Goal: Information Seeking & Learning: Learn about a topic

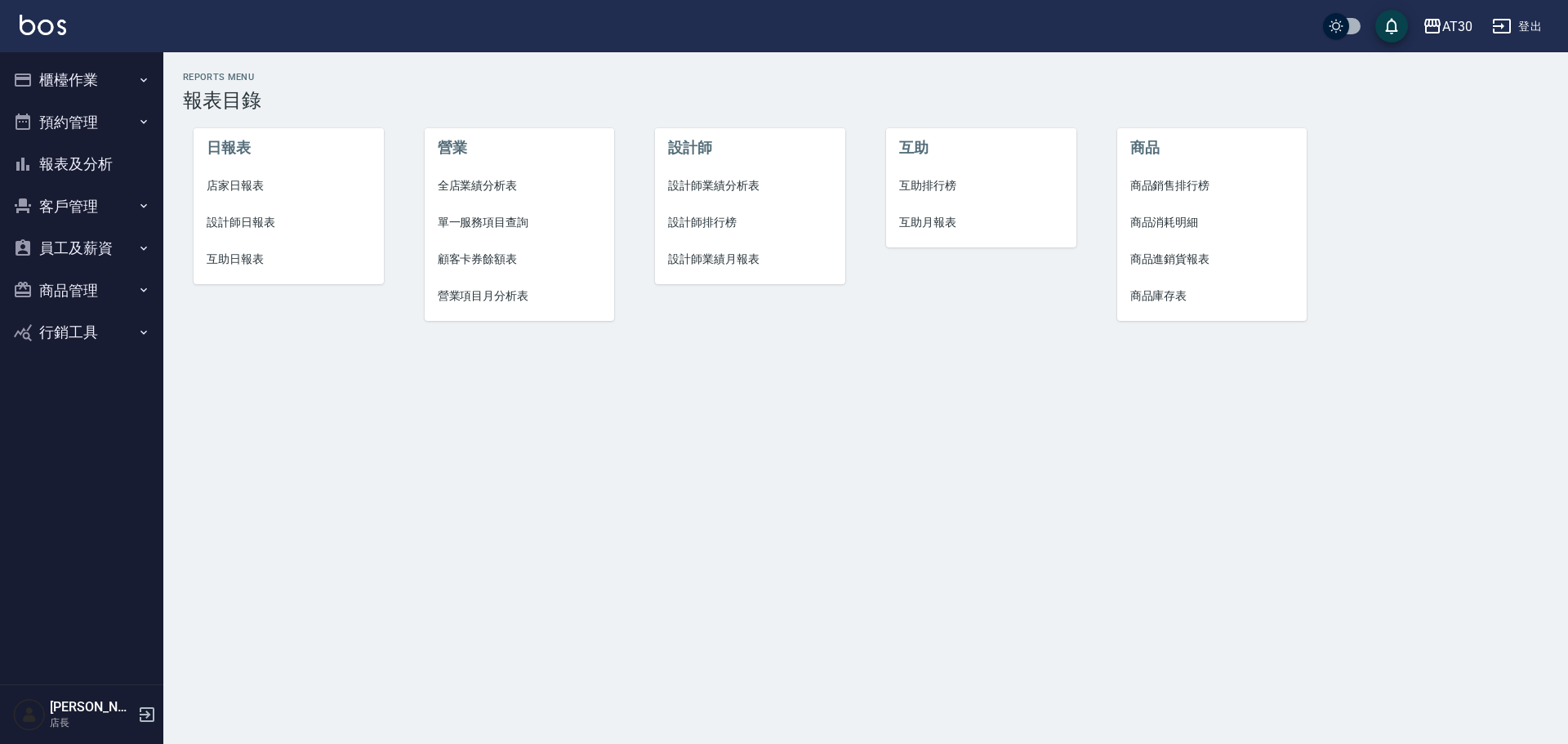
click at [84, 157] on button "報表及分析" at bounding box center [82, 164] width 151 height 42
click at [229, 185] on span "店家日報表" at bounding box center [289, 186] width 164 height 17
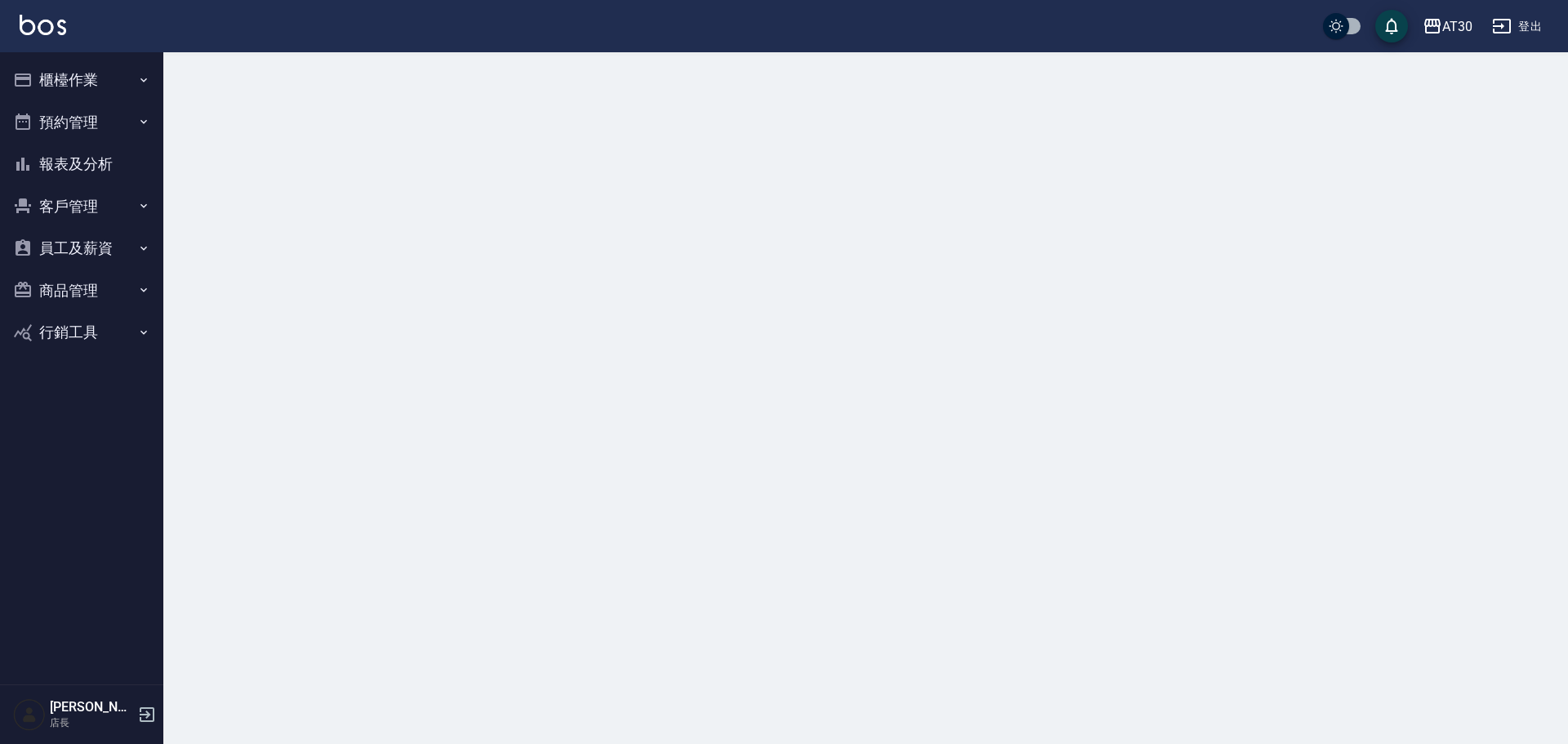
click at [87, 208] on button "客戶管理" at bounding box center [82, 206] width 151 height 42
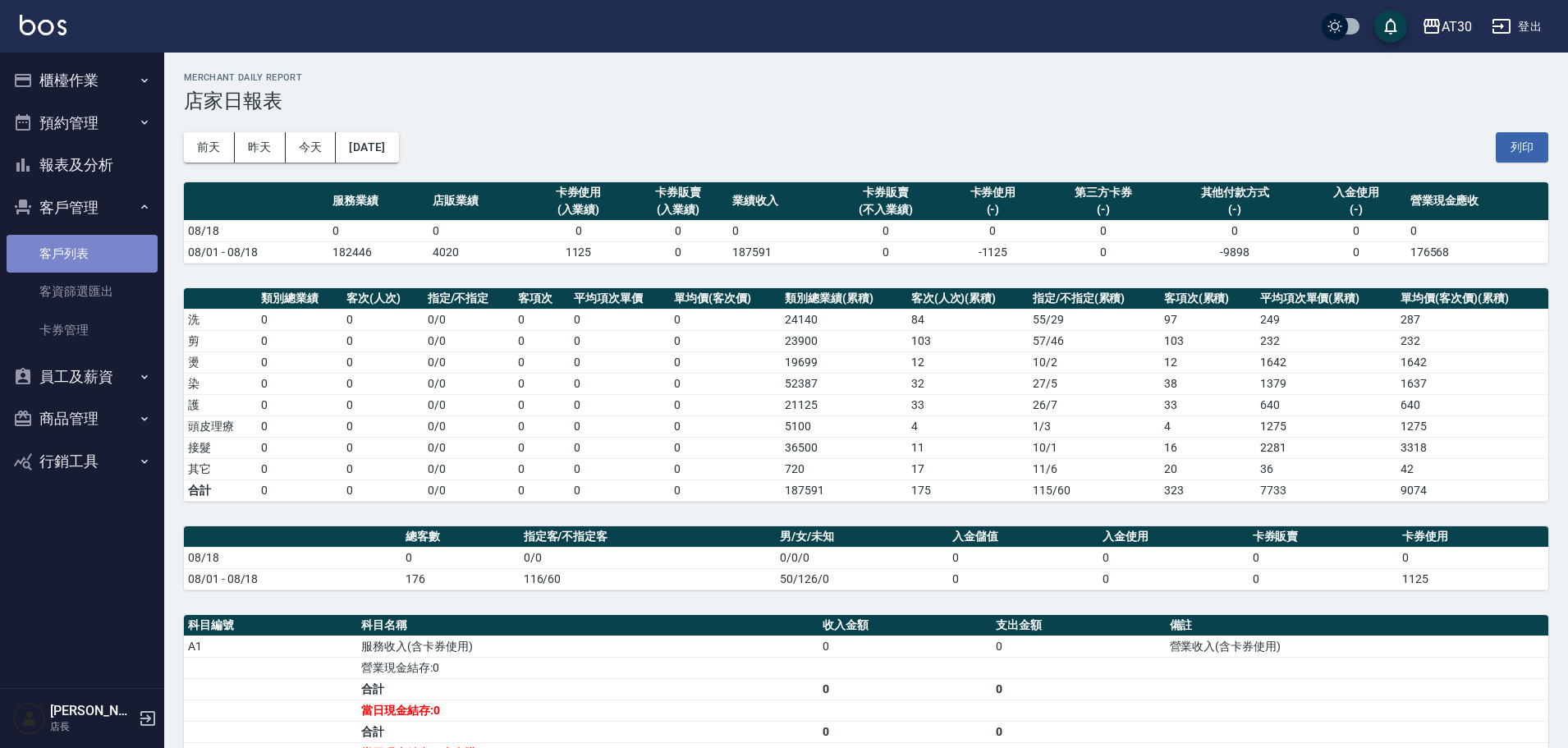
click at [96, 254] on link "客戶列表" at bounding box center [83, 253] width 151 height 37
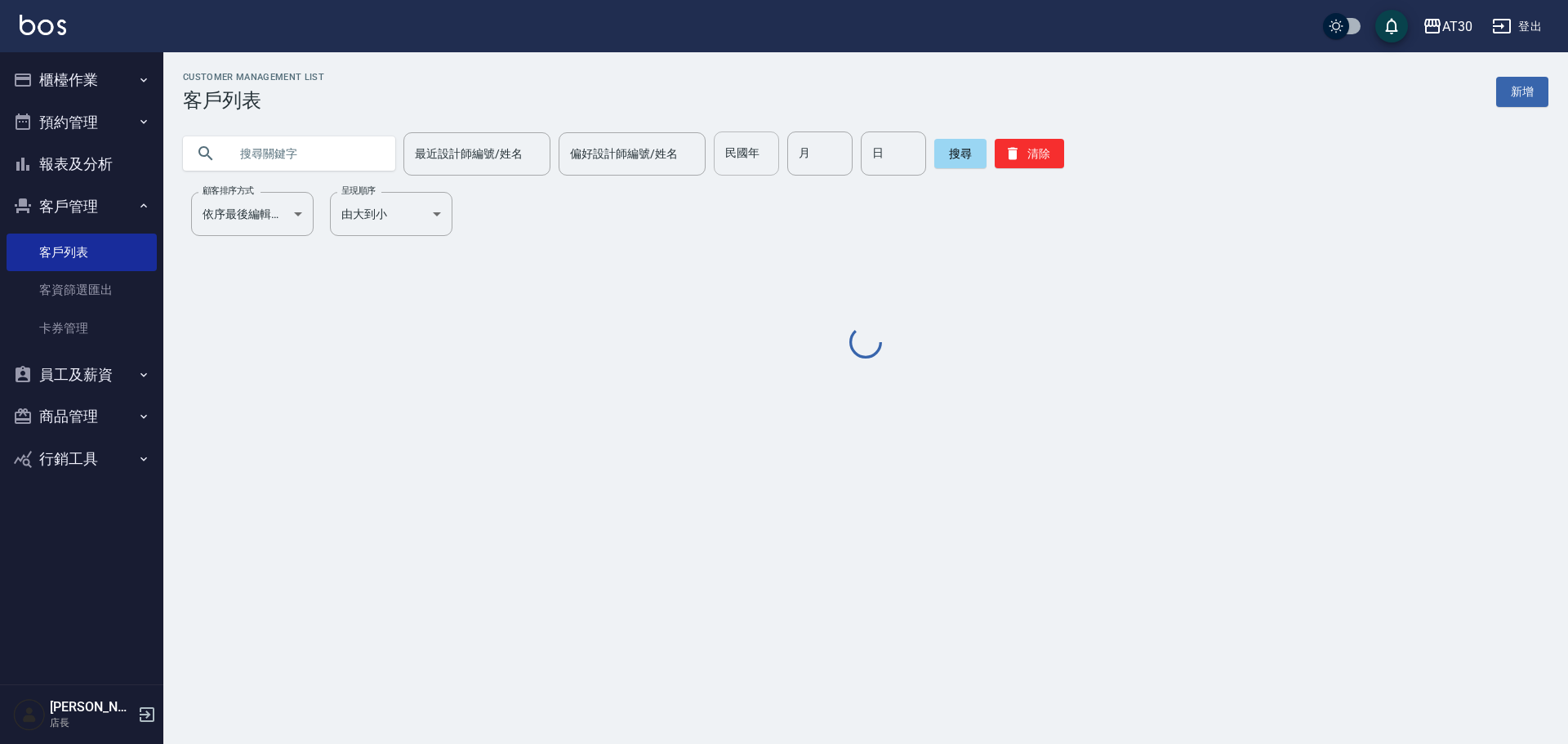
click at [714, 158] on input "民國年" at bounding box center [747, 153] width 66 height 44
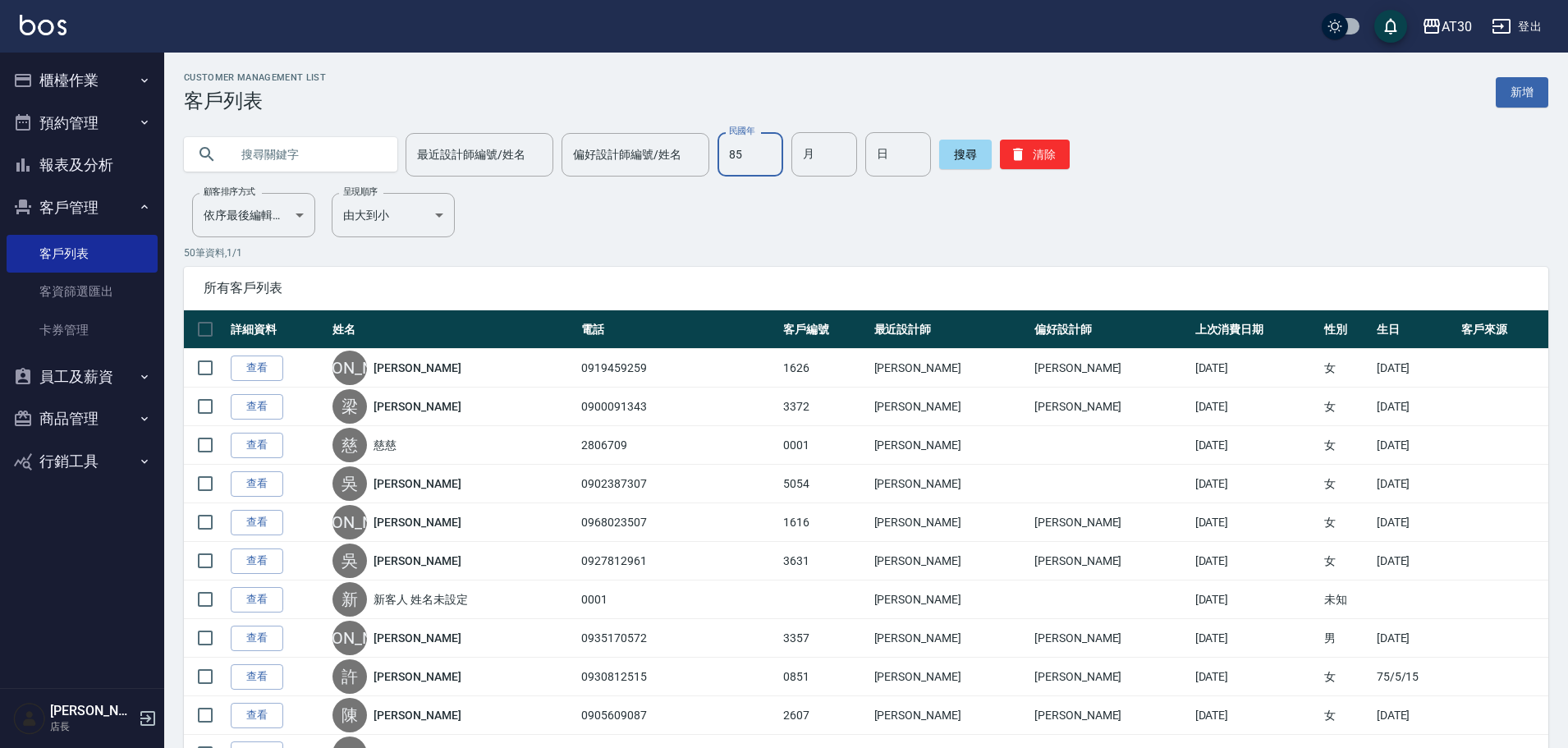
type input "85"
type input "04"
type input "15"
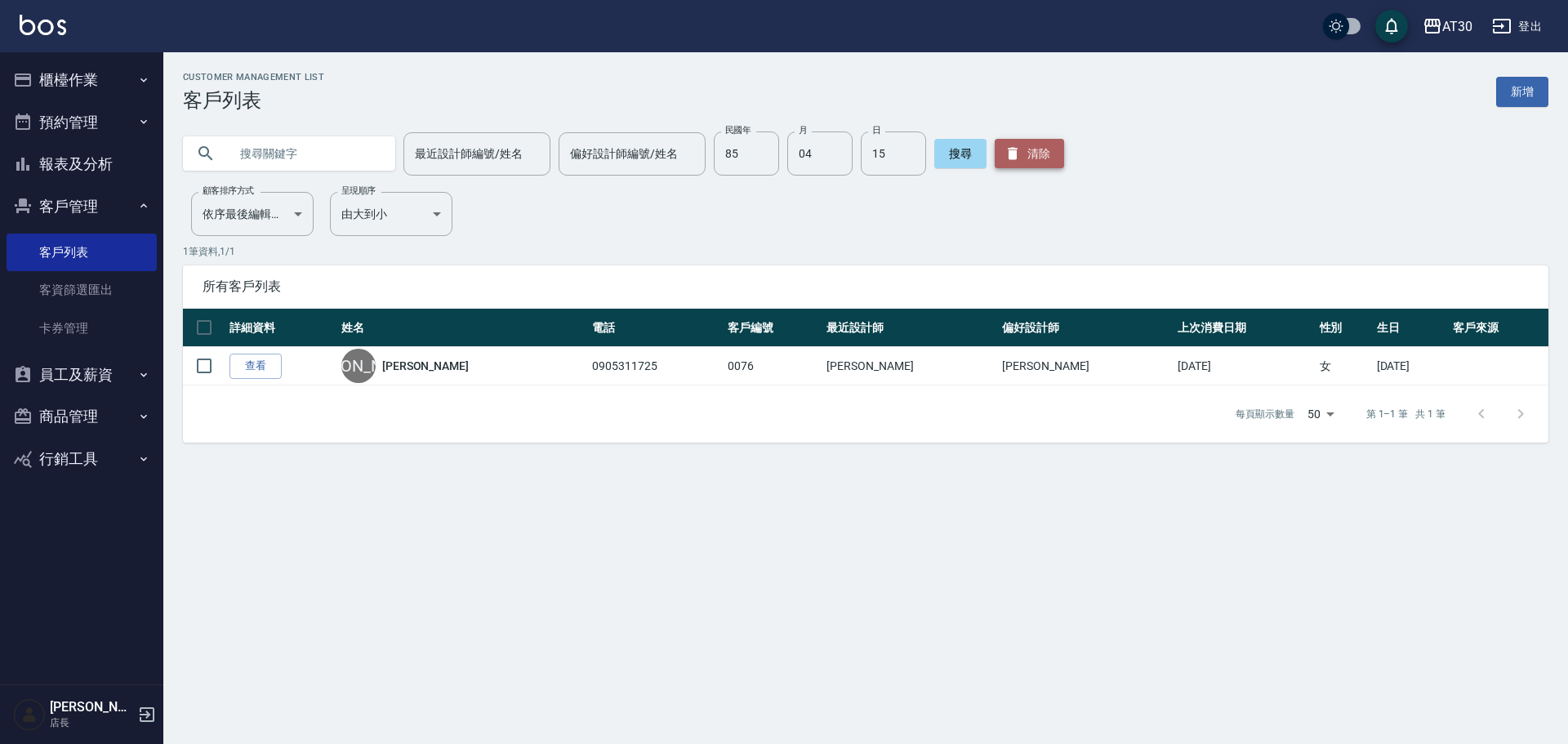
click at [1012, 164] on button "清除" at bounding box center [1030, 153] width 69 height 29
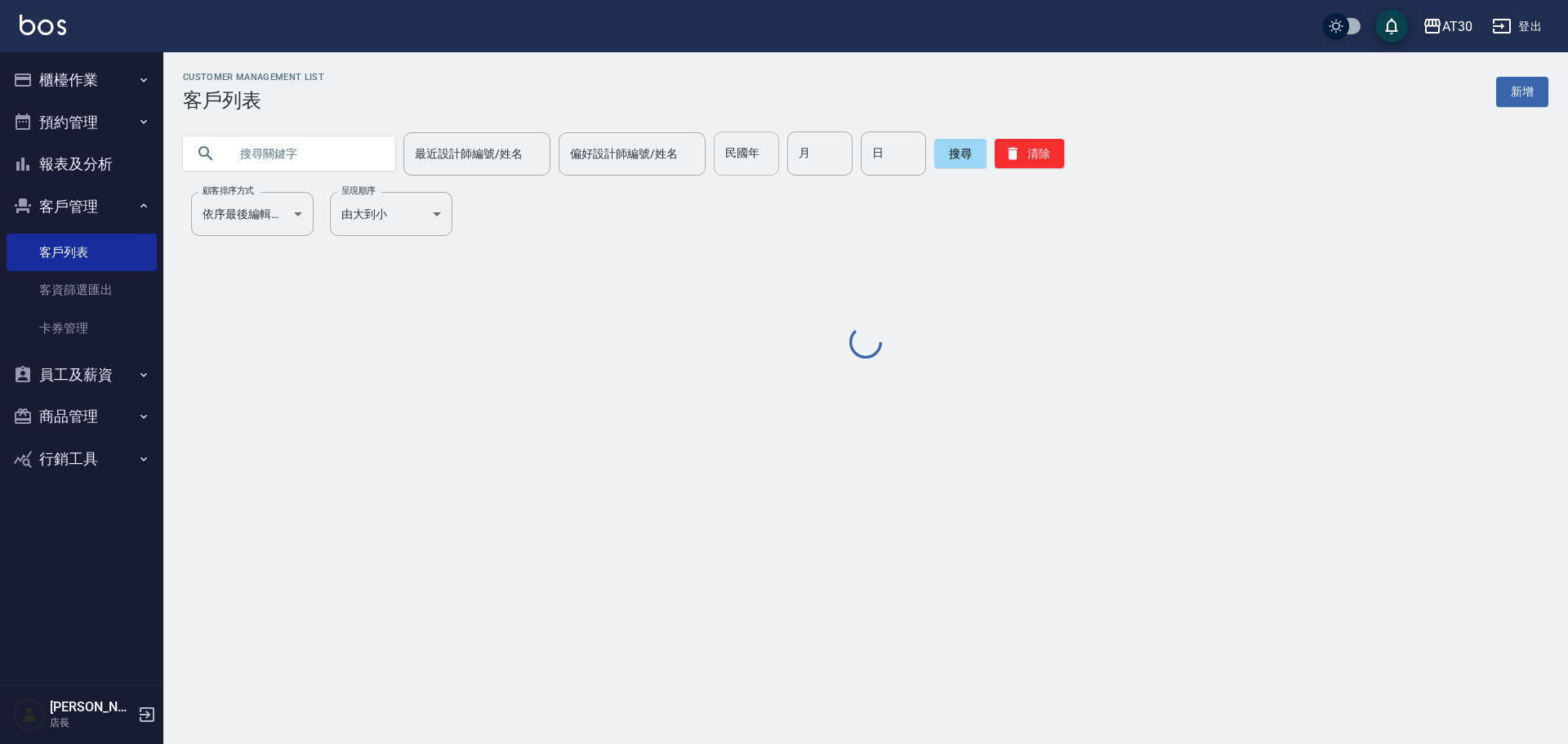
click at [738, 156] on input "民國年" at bounding box center [747, 153] width 66 height 44
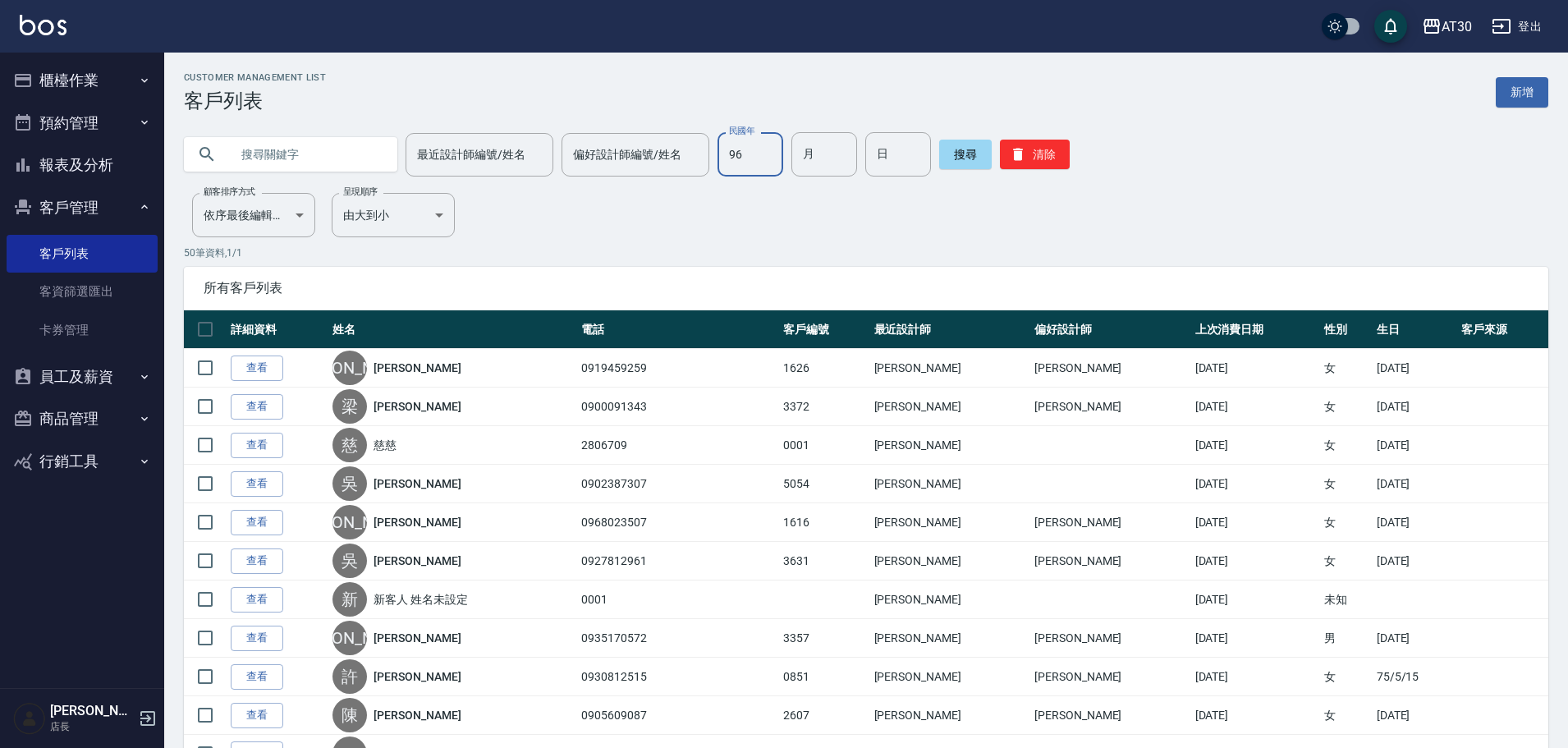
type input "96"
type input "01"
type input "08"
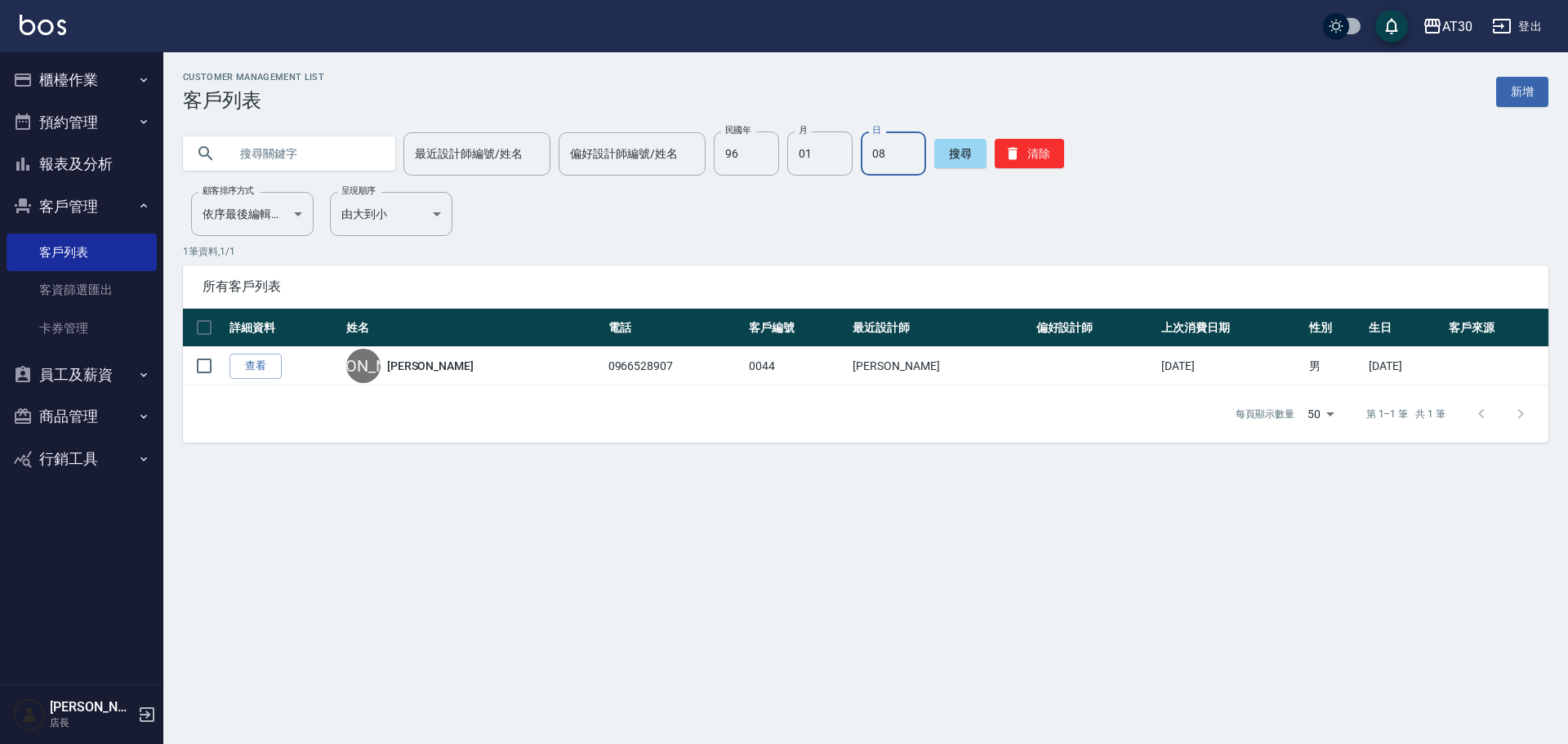
click at [1454, 35] on div "AT30" at bounding box center [1457, 27] width 30 height 21
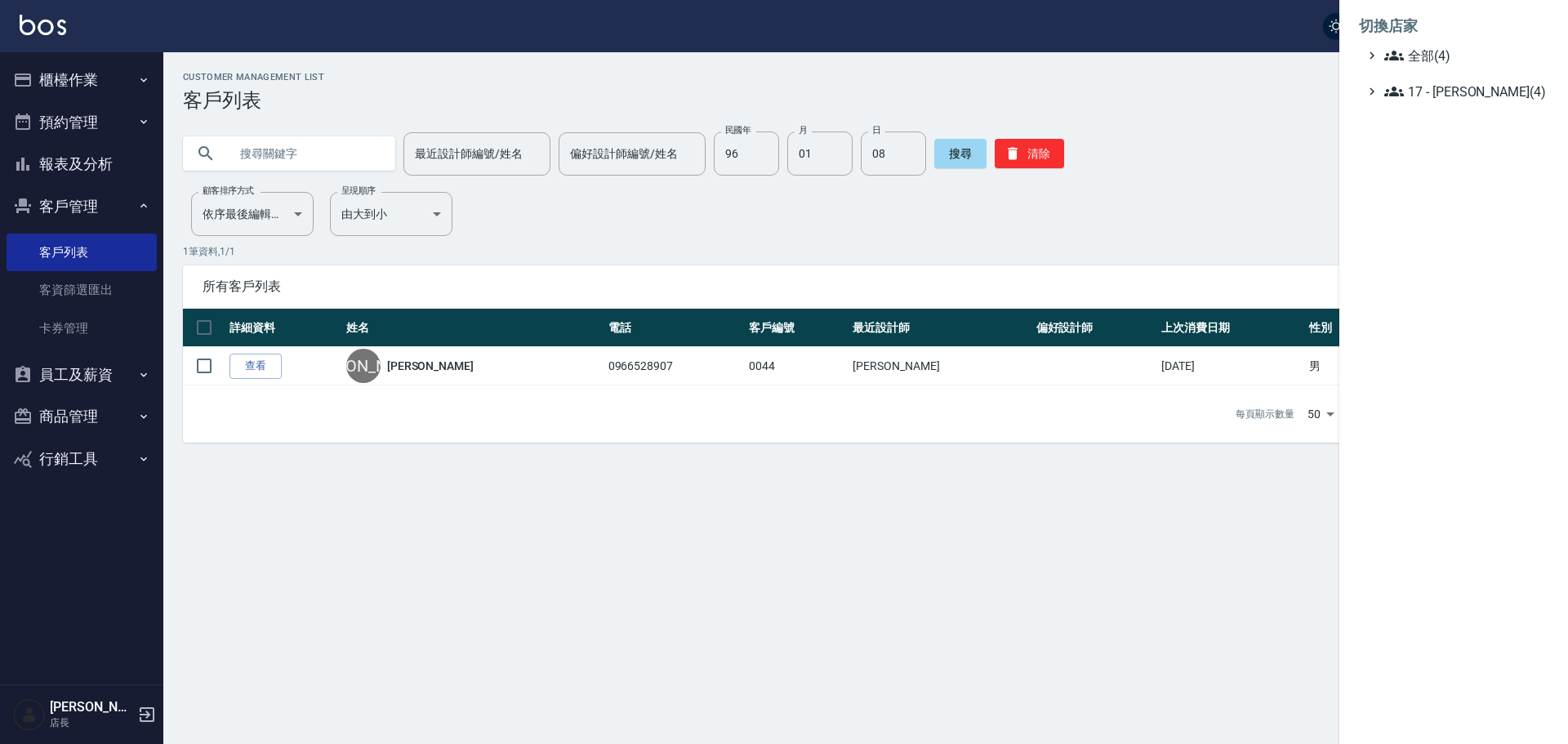
click at [1433, 42] on li "切換店家" at bounding box center [1454, 26] width 190 height 39
click at [1432, 54] on span "全部(4)" at bounding box center [1463, 55] width 157 height 20
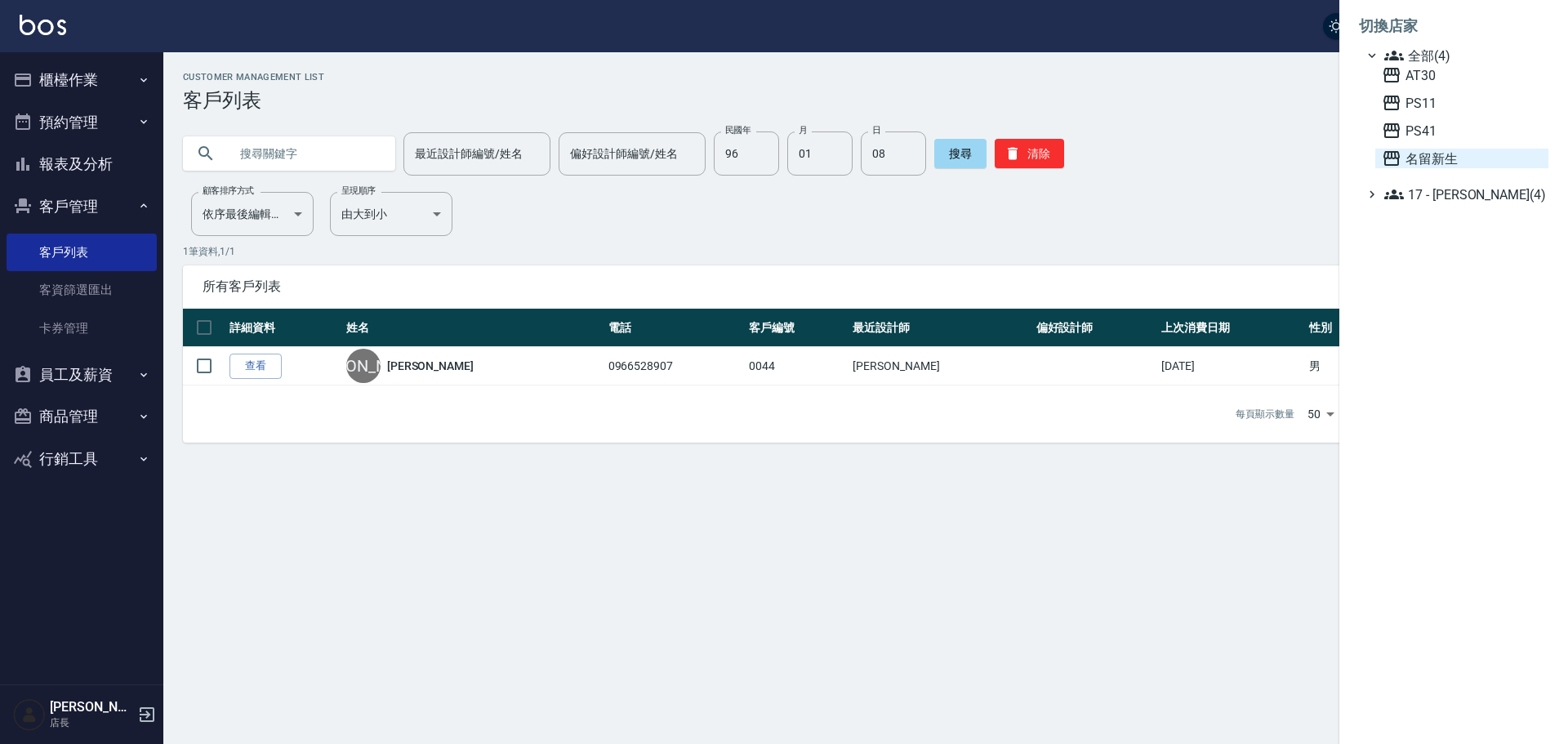
drag, startPoint x: 1430, startPoint y: 145, endPoint x: 1434, endPoint y: 156, distance: 11.7
click at [1433, 155] on div "AT30 PS11 PS41 名留新生" at bounding box center [1462, 117] width 173 height 103
click at [1434, 156] on span "名留新生" at bounding box center [1462, 158] width 160 height 20
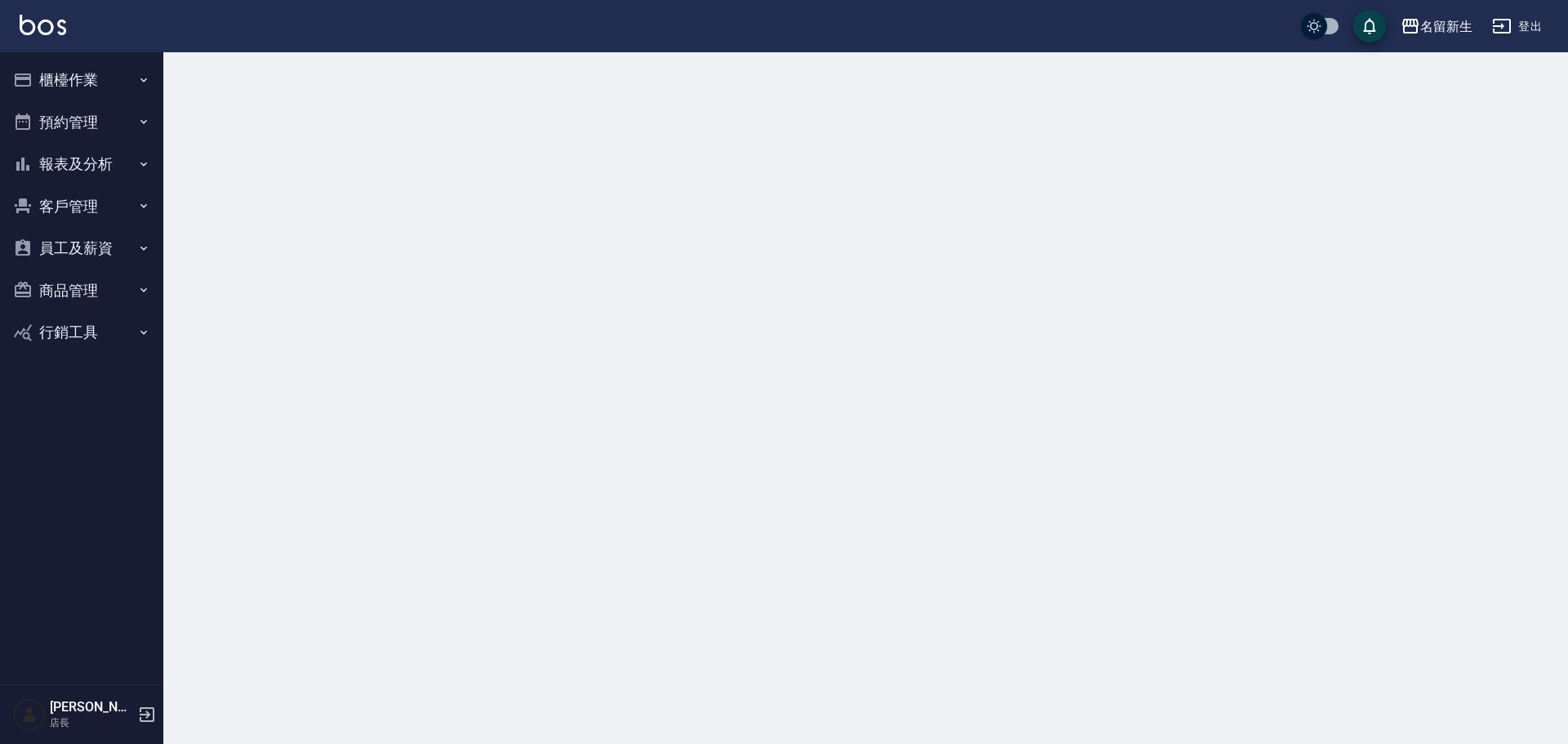
click at [92, 80] on button "櫃檯作業" at bounding box center [82, 80] width 151 height 42
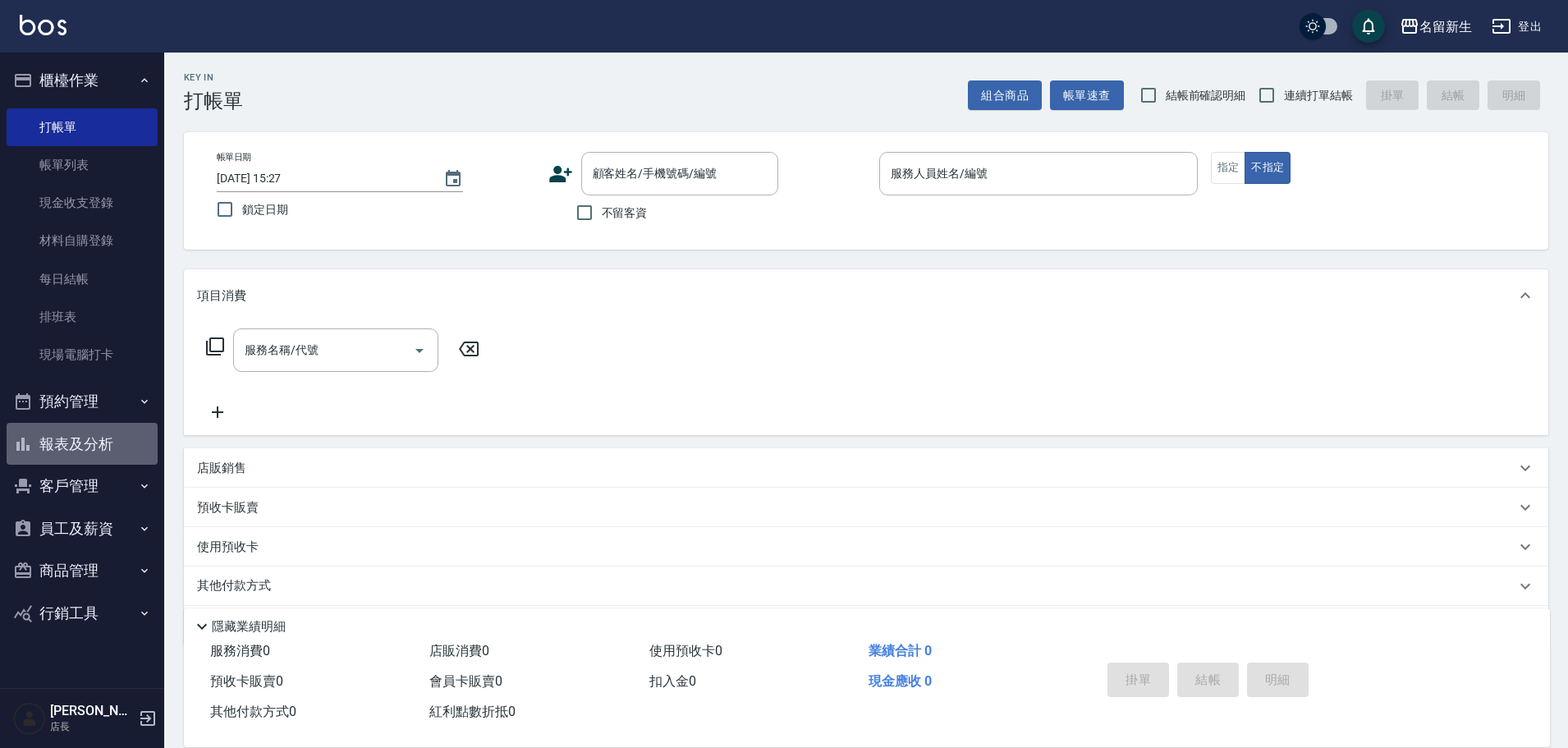
click at [103, 446] on button "報表及分析" at bounding box center [83, 444] width 151 height 43
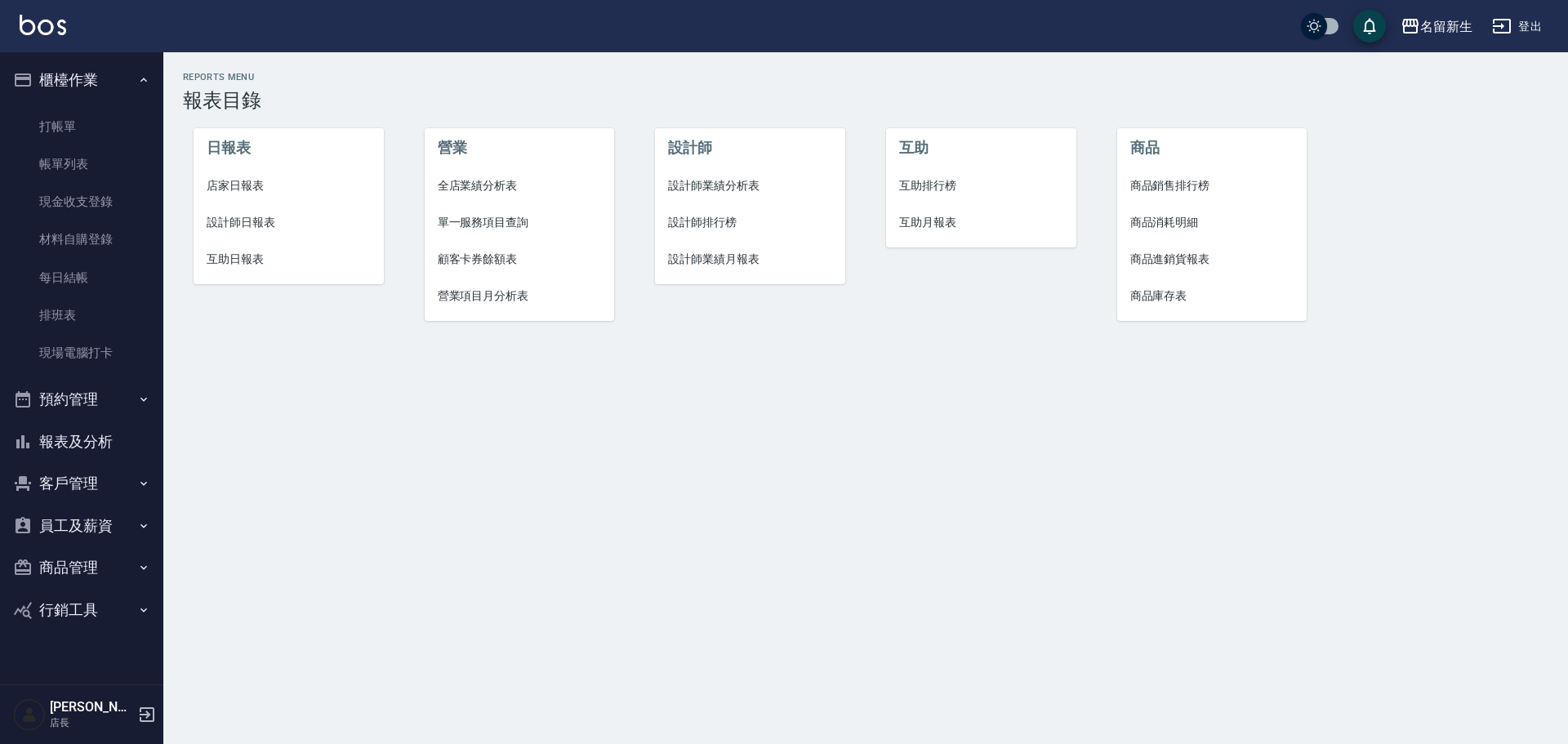
click at [722, 215] on span "設計師排行榜" at bounding box center [750, 222] width 164 height 17
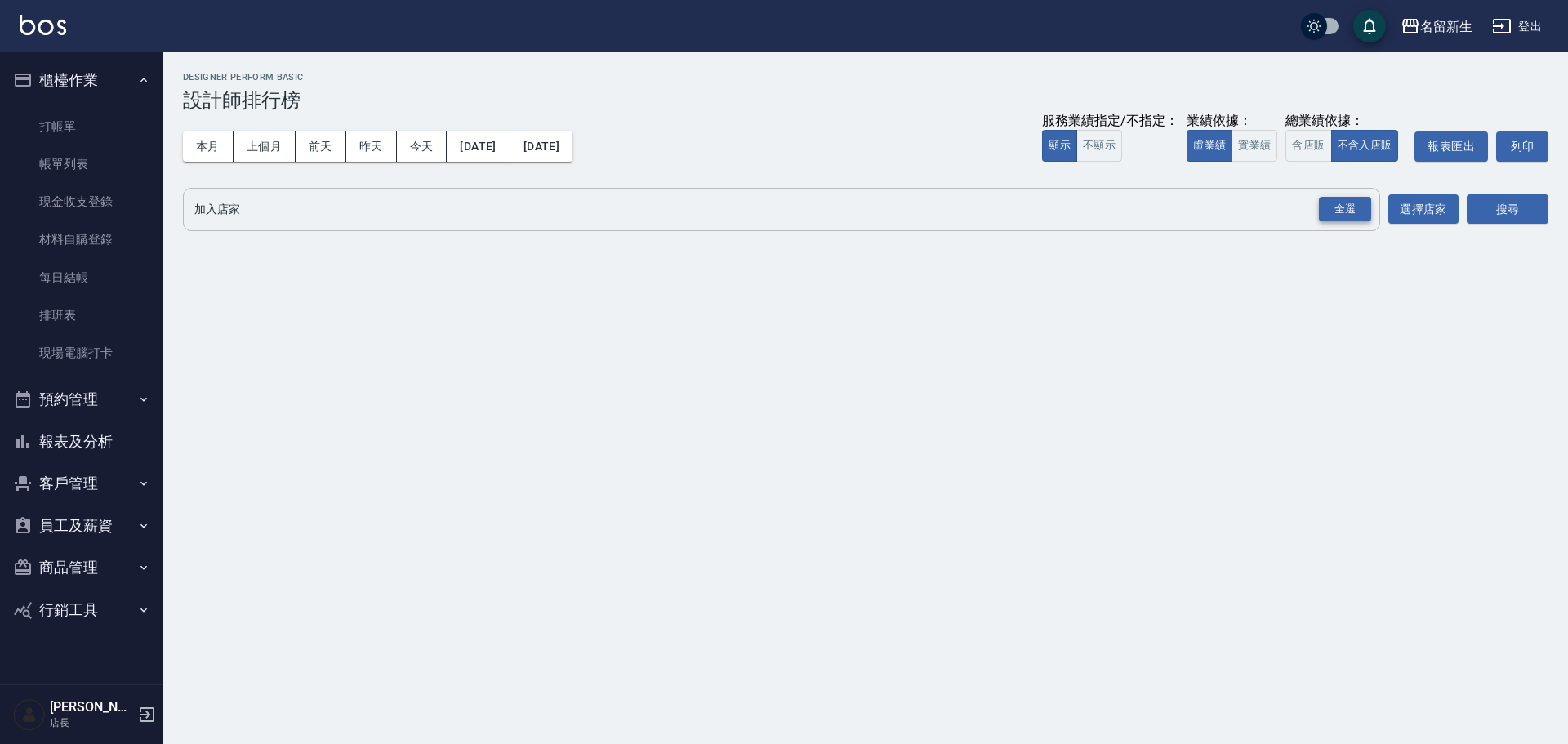
click at [1340, 205] on div "全選" at bounding box center [1345, 208] width 52 height 25
click at [1506, 216] on button "搜尋" at bounding box center [1507, 210] width 81 height 30
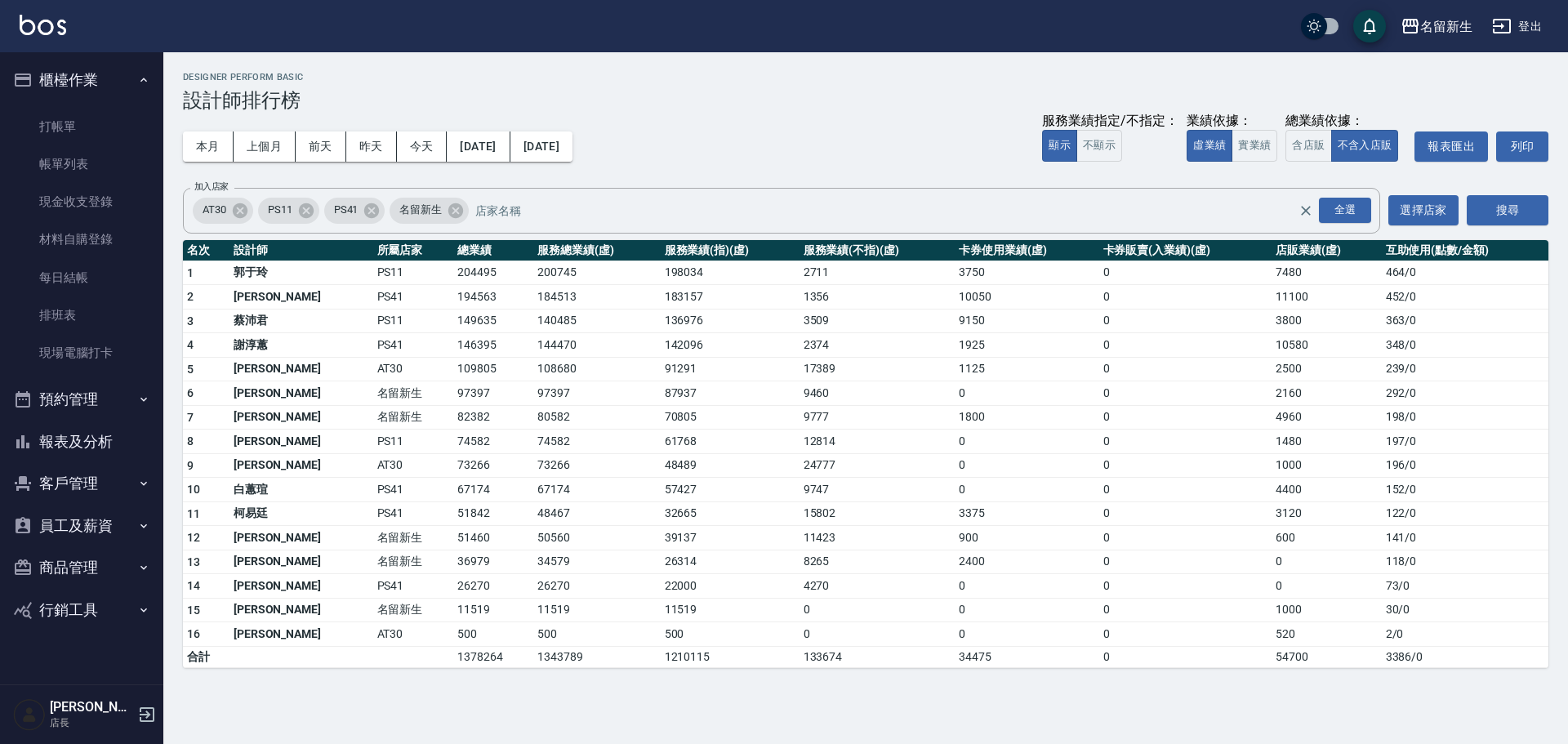
click at [86, 510] on button "員工及薪資" at bounding box center [82, 525] width 151 height 42
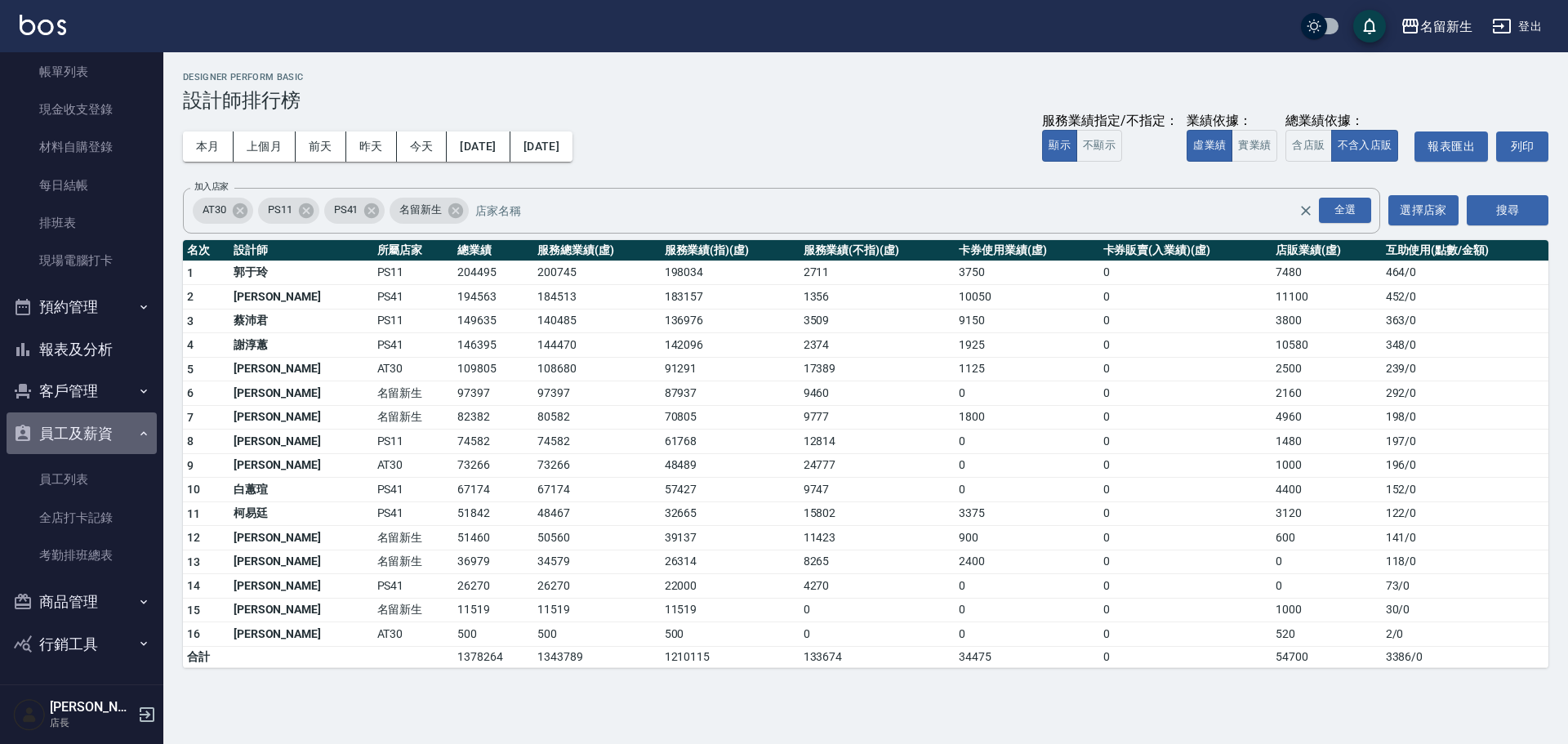
click at [125, 439] on button "員工及薪資" at bounding box center [82, 433] width 151 height 42
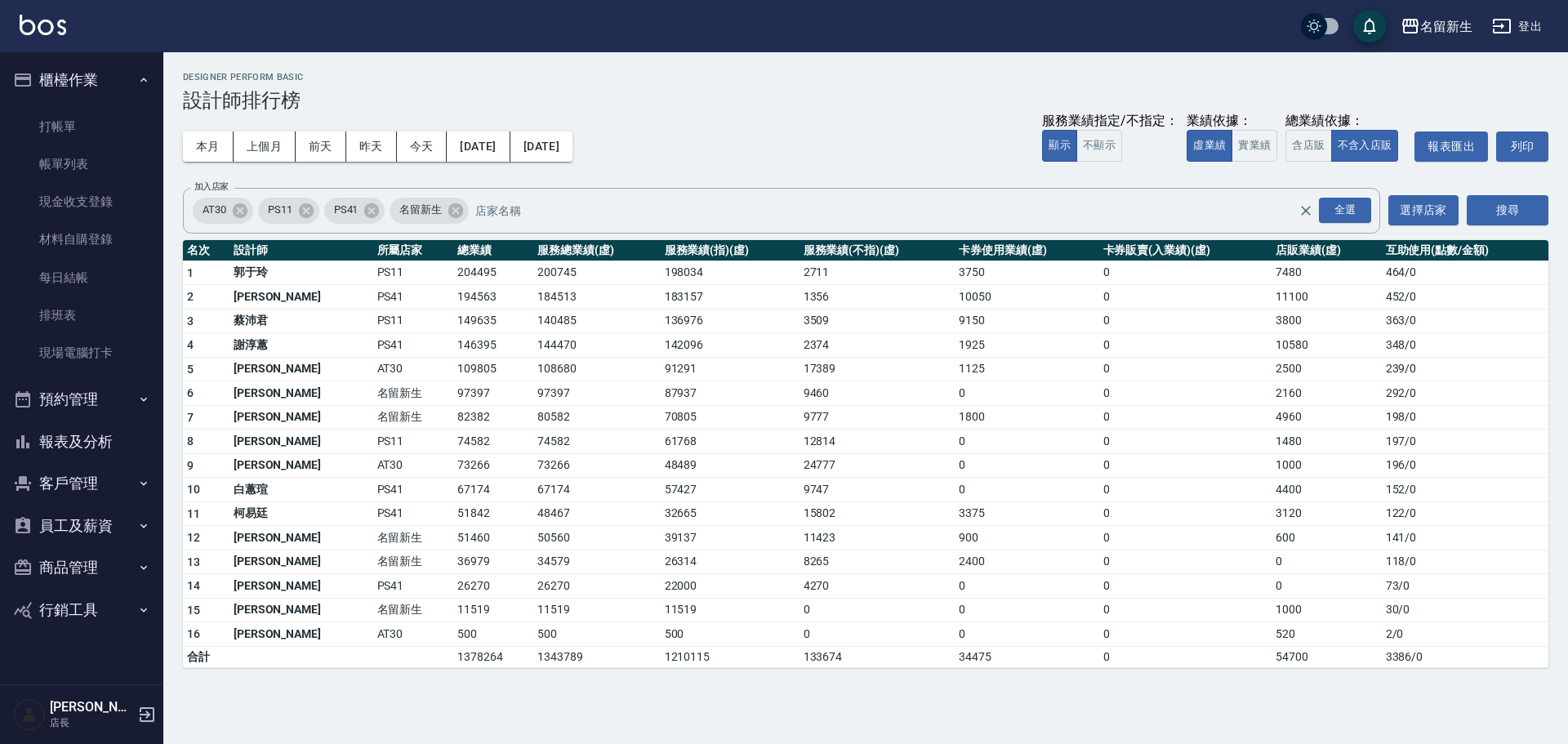
scroll to position [0, 0]
click at [134, 485] on button "客戶管理" at bounding box center [82, 483] width 151 height 42
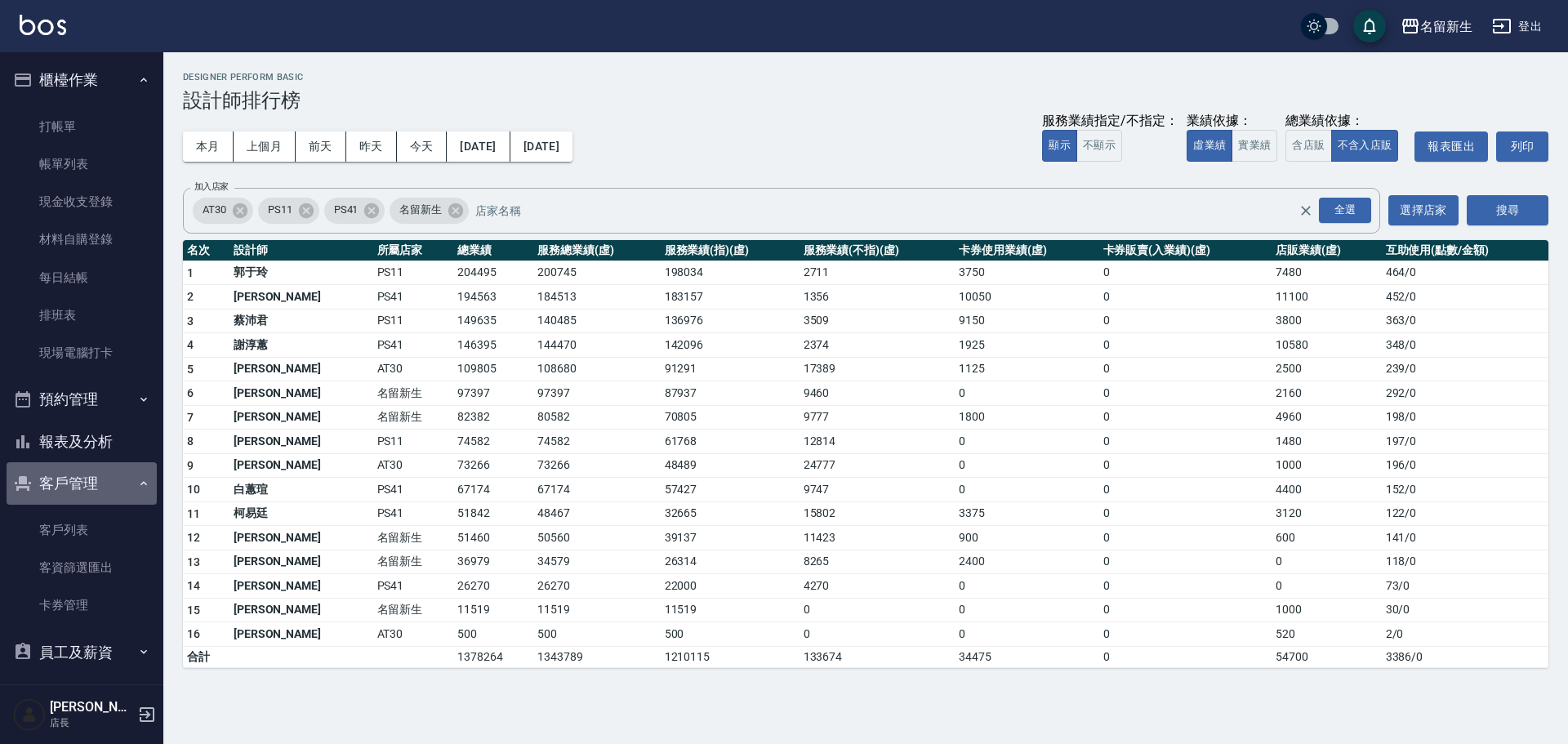
click at [105, 499] on button "客戶管理" at bounding box center [82, 483] width 151 height 42
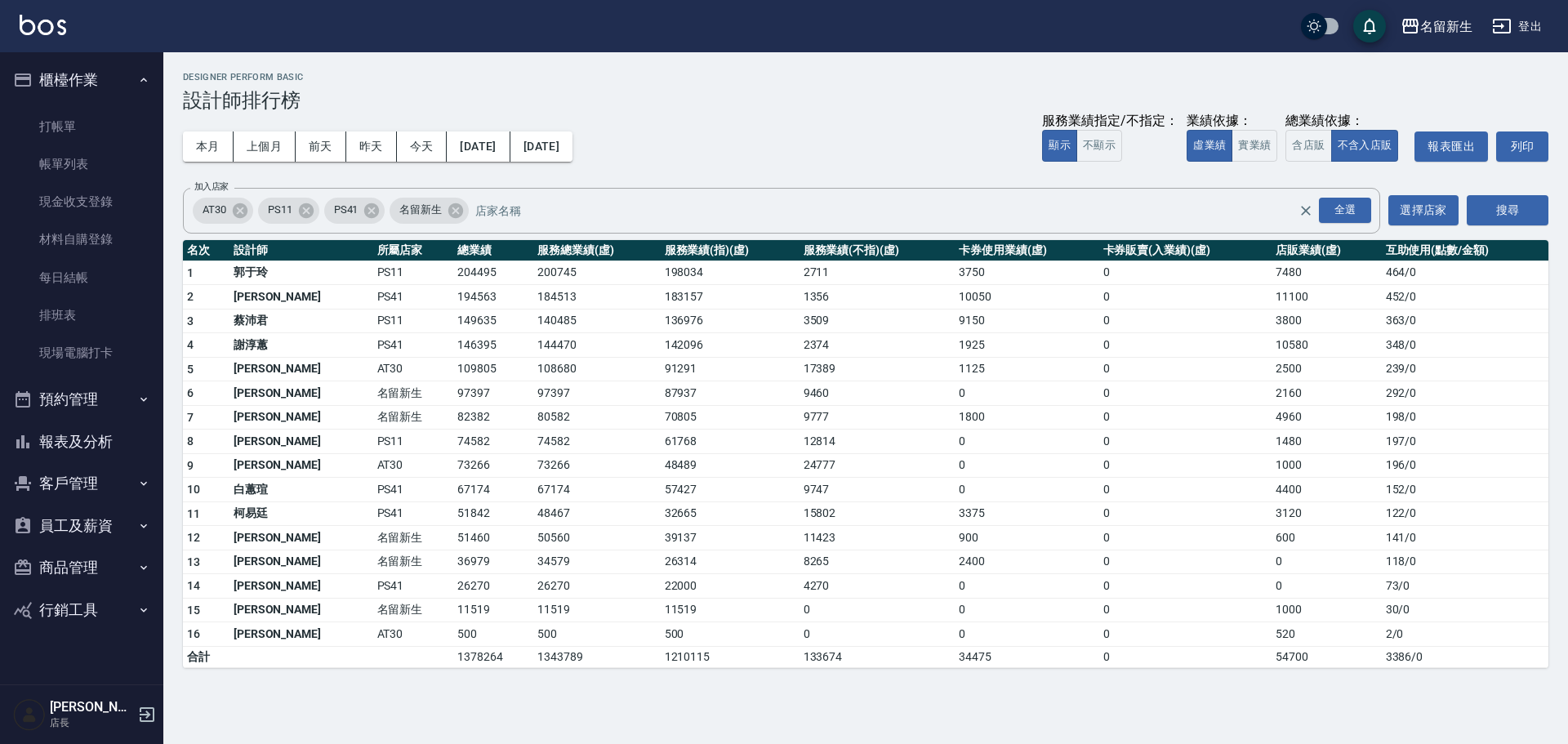
click at [257, 715] on div "名留新生 2025-08-01 - 2025-08-18 設計師排行榜 列印時間： 2025-08-18-15:27 Designer Perform Bas…" at bounding box center [784, 372] width 1568 height 744
click at [236, 723] on div "名留新生 2025-08-01 - 2025-08-18 設計師排行榜 列印時間： 2025-08-18-15:27 Designer Perform Bas…" at bounding box center [784, 372] width 1568 height 744
click at [124, 515] on button "員工及薪資" at bounding box center [82, 525] width 151 height 42
click at [102, 570] on link "員工列表" at bounding box center [82, 571] width 151 height 37
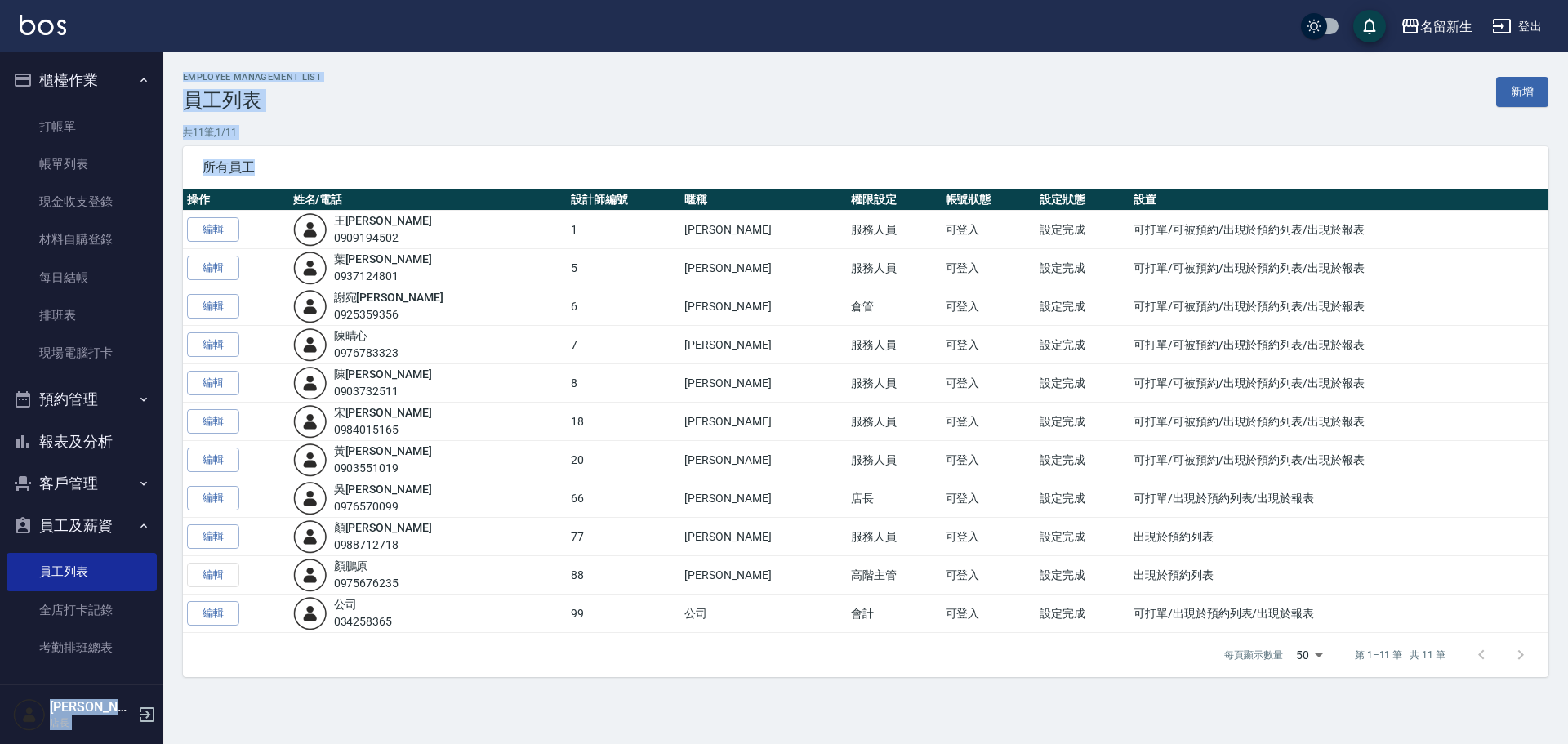
drag, startPoint x: 166, startPoint y: 554, endPoint x: 151, endPoint y: 631, distance: 78.4
click at [151, 631] on div "名留新生 登出 櫃檯作業 打帳單 帳單列表 現金收支登錄 材料自購登錄 每日結帳 排班表 現場電腦打卡 預約管理 預約管理 單日預約紀錄 單週預約紀錄 報表及…" at bounding box center [784, 372] width 1568 height 744
click at [94, 472] on button "客戶管理" at bounding box center [82, 483] width 151 height 42
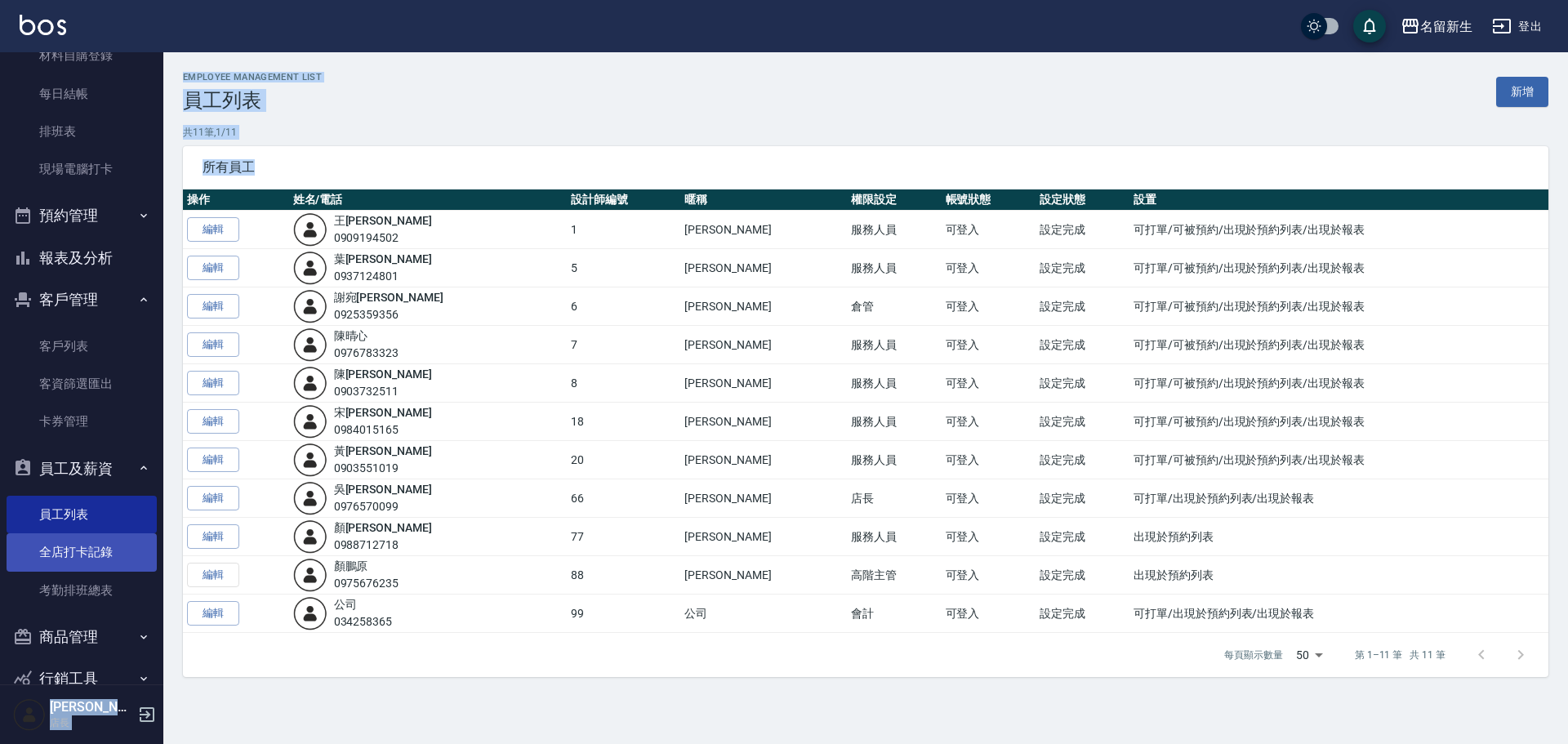
scroll to position [177, 0]
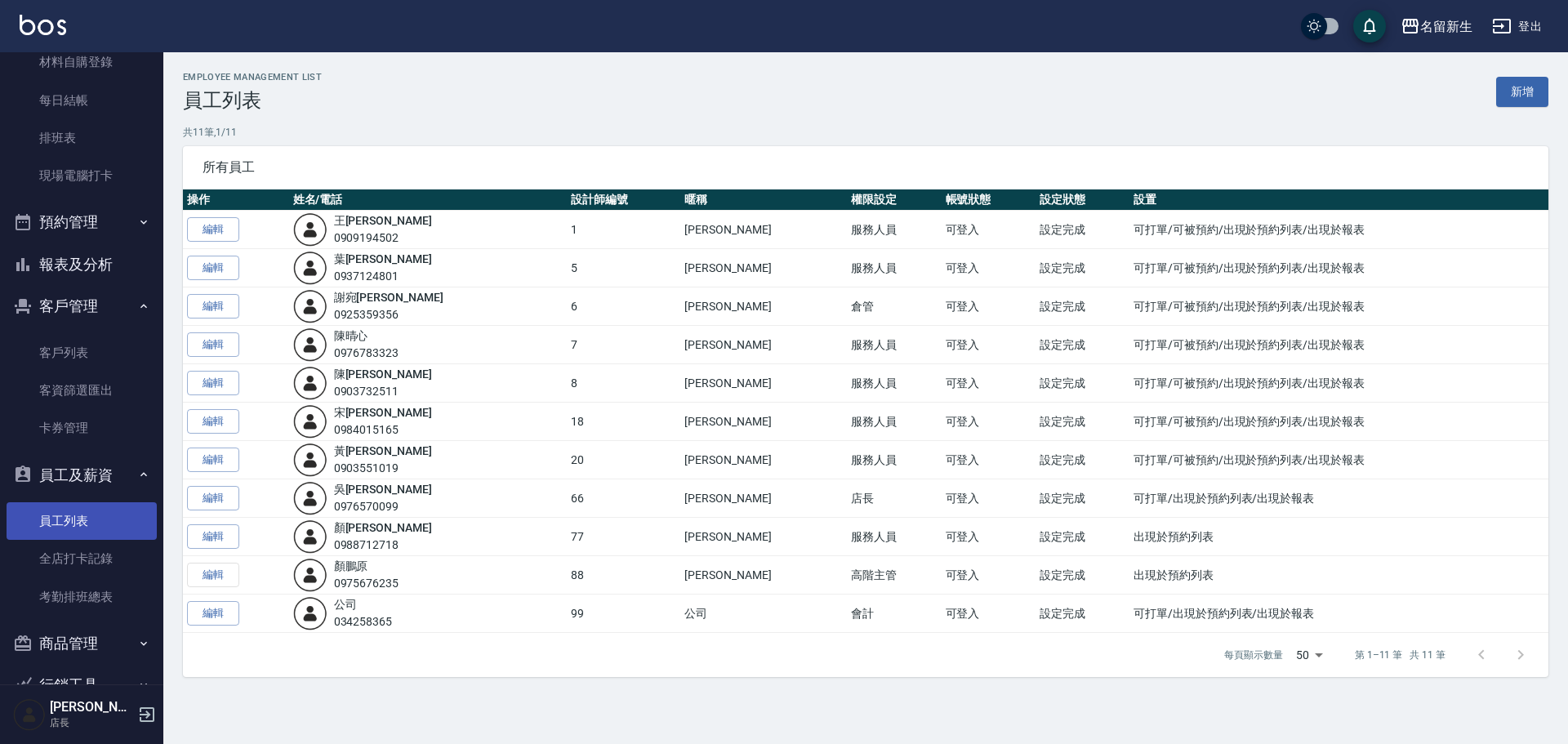
click at [100, 202] on ul "員工列表 全店打卡記錄 考勤排班總表" at bounding box center [82, 62] width 151 height 278
click at [94, 513] on link "員工列表" at bounding box center [82, 520] width 151 height 37
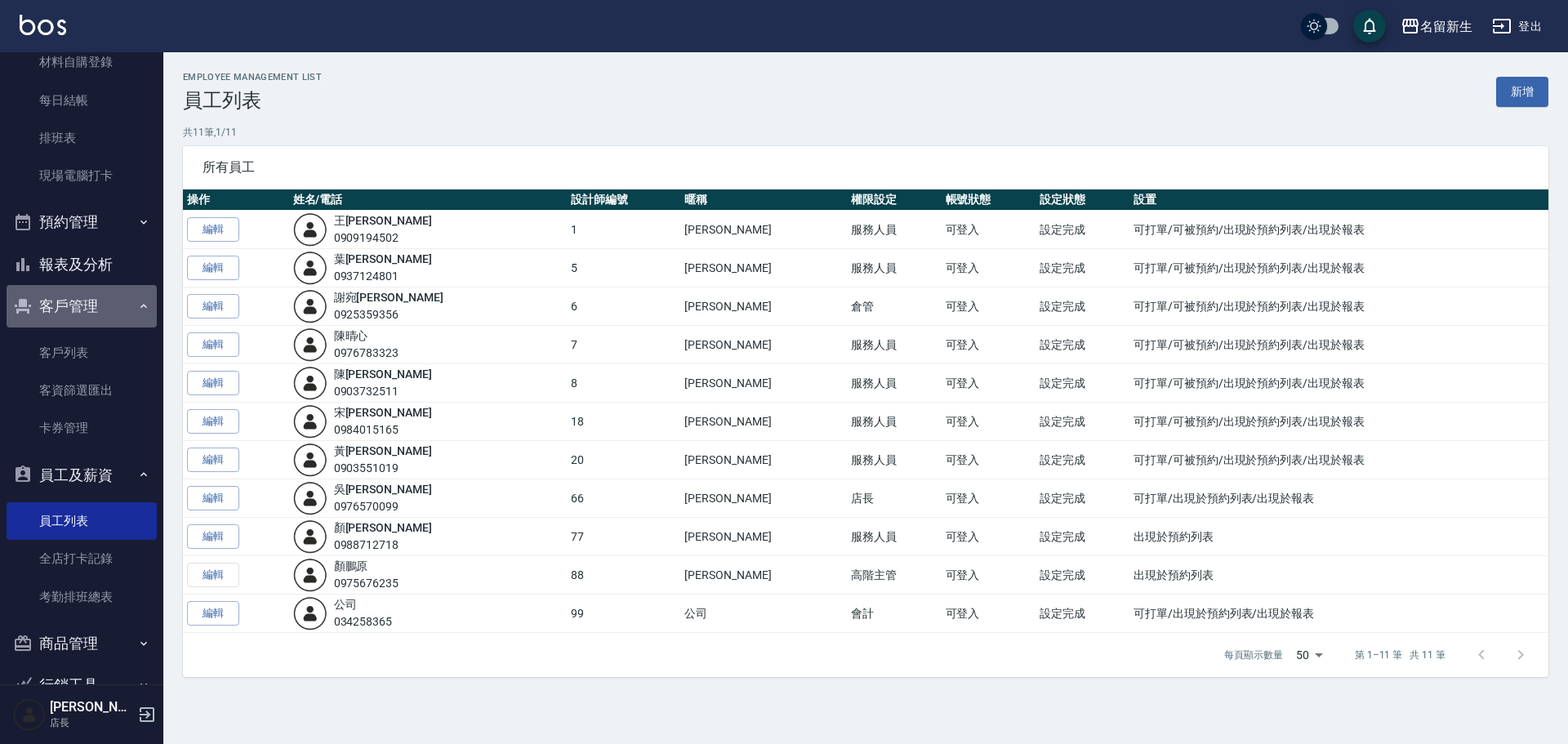
click at [138, 305] on icon "button" at bounding box center [144, 305] width 13 height 13
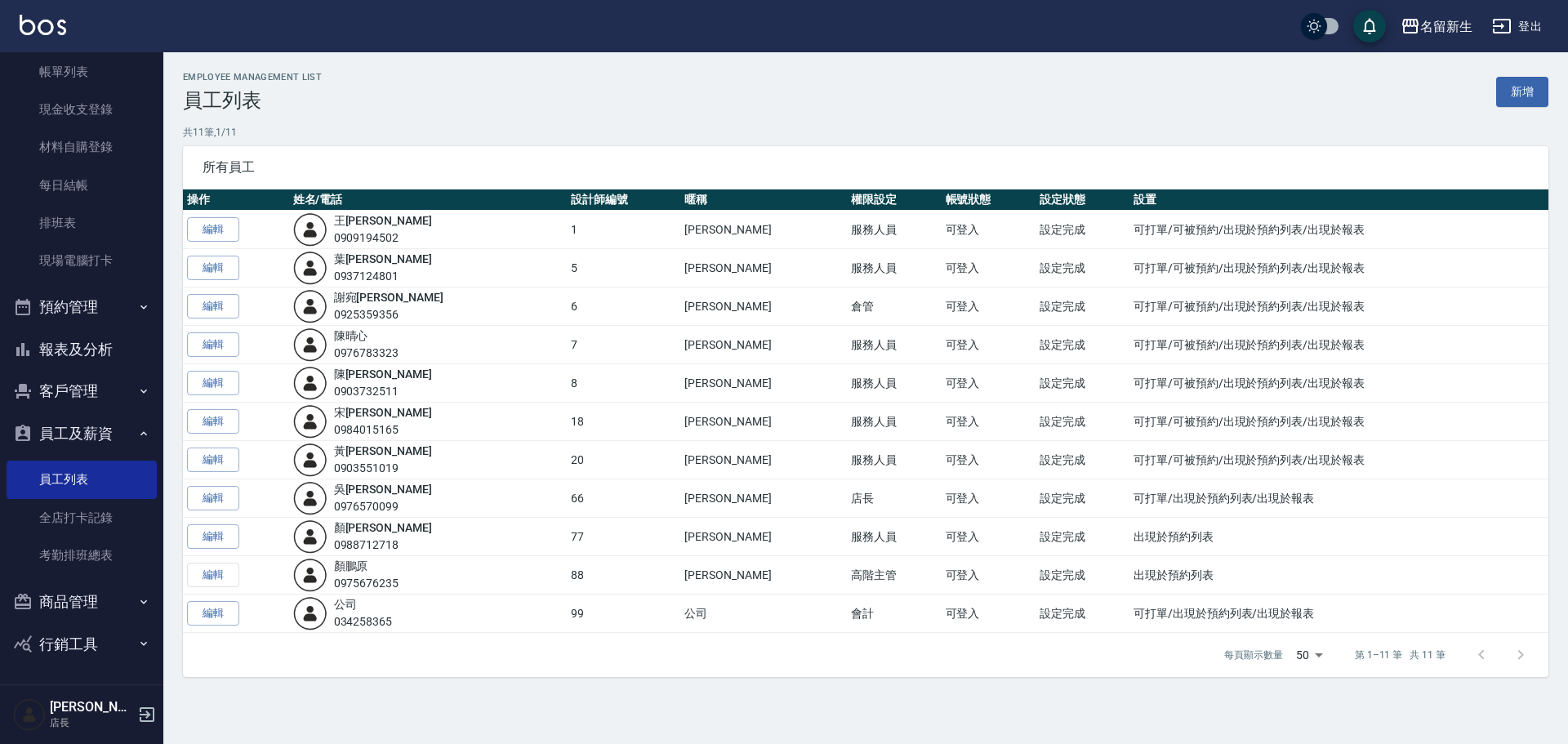
scroll to position [93, 0]
click at [108, 483] on link "員工列表" at bounding box center [82, 478] width 151 height 37
click at [1175, 723] on div "Employee Management List 員工列表 新增 共 11 筆, 1 / 11 所有員工 操作 姓名/電話 設計師編號 暱稱 權限設定 帳號狀…" at bounding box center [784, 372] width 1568 height 744
click at [747, 710] on div "Employee Management List 員工列表 新增 共 11 筆, 1 / 11 所有員工 操作 姓名/電話 設計師編號 暱稱 權限設定 帳號狀…" at bounding box center [784, 372] width 1568 height 744
